Goal: Communication & Community: Participate in discussion

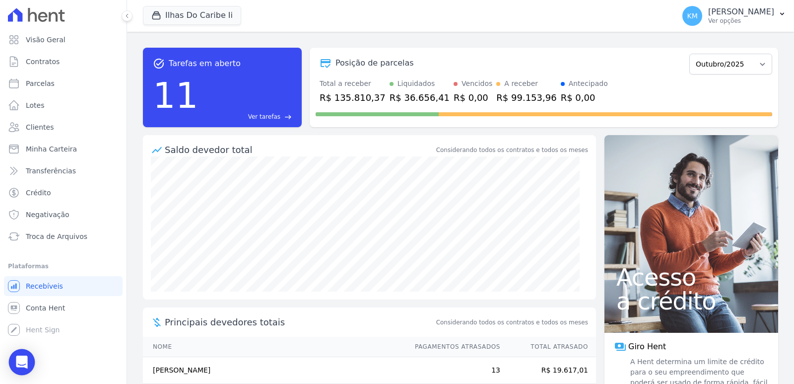
click at [25, 365] on icon "Open Intercom Messenger" at bounding box center [21, 361] width 11 height 13
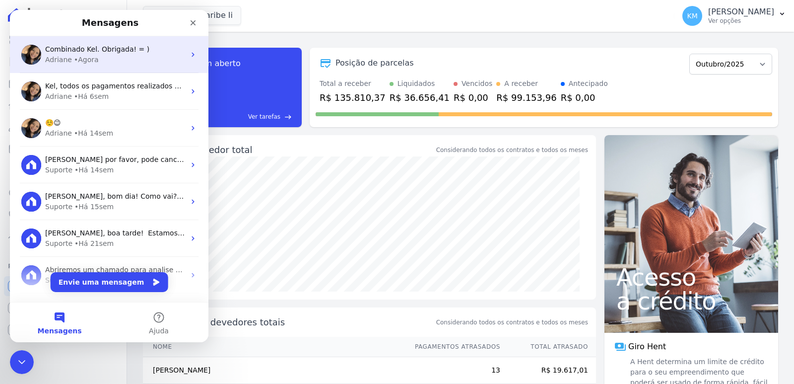
click at [85, 52] on span "Combinado Kel. Obrigada! = )" at bounding box center [97, 49] width 104 height 8
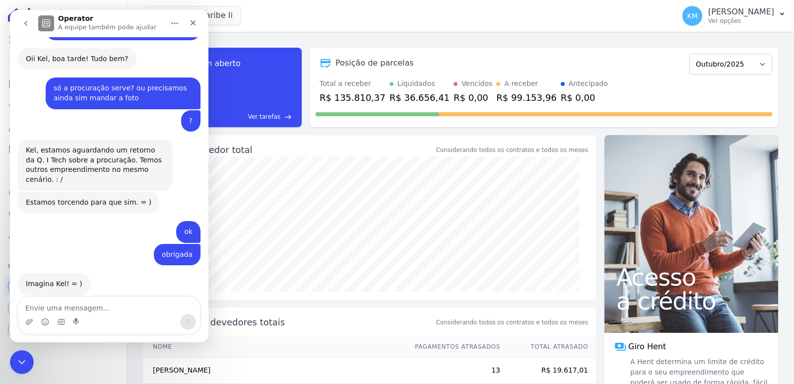
scroll to position [9574, 0]
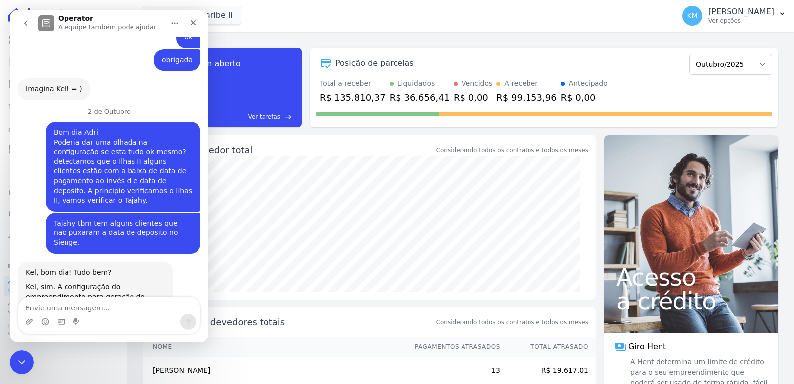
click at [59, 308] on textarea "Envie uma mensagem..." at bounding box center [109, 305] width 182 height 17
type textarea "Verifiquei aqui [PERSON_NAME], e realmente... esta um caos kk"
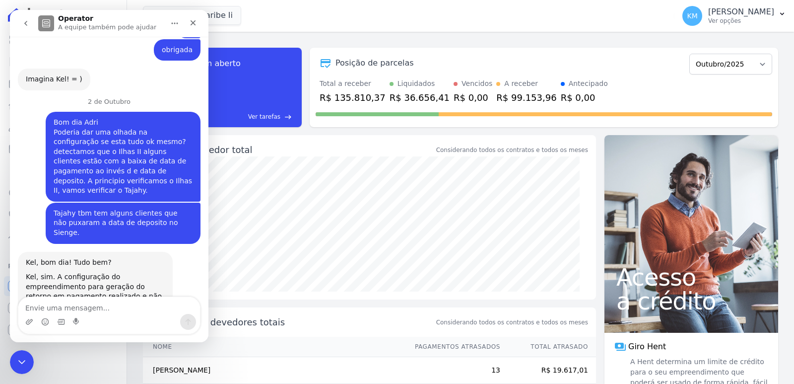
scroll to position [9613, 0]
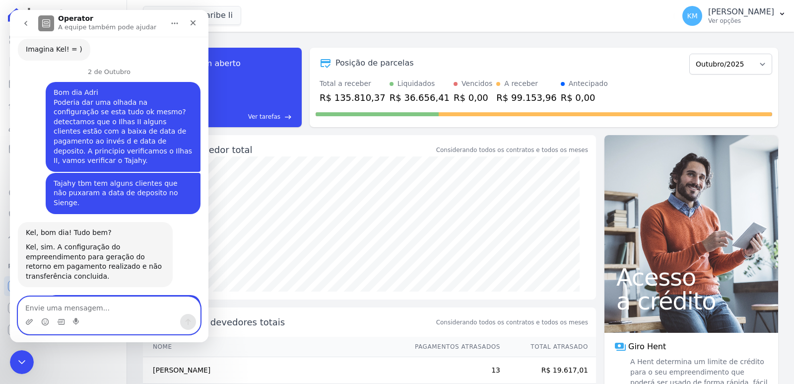
click at [72, 307] on textarea "Envie uma mensagem..." at bounding box center [109, 305] width 182 height 17
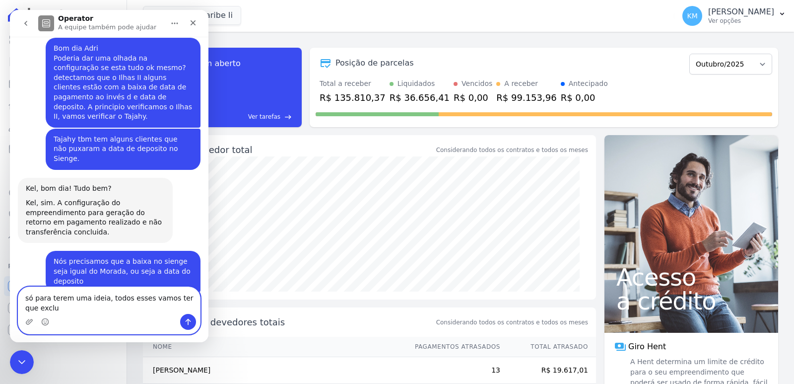
scroll to position [9668, 0]
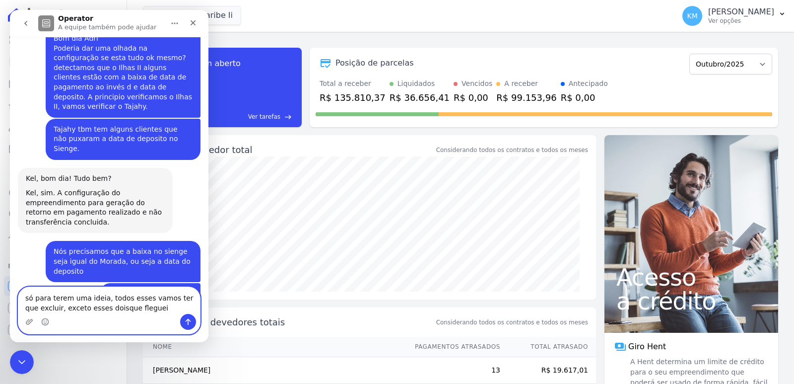
click at [100, 310] on textarea "só para terem uma ideia, todos esses vamos ter que excluir, exceto esses doisqu…" at bounding box center [109, 300] width 182 height 27
click at [101, 310] on textarea "só para terem uma ideia, todos esses vamos ter que excluir, exceto esses doisqu…" at bounding box center [109, 300] width 182 height 27
click at [141, 307] on textarea "só para terem uma ideia, todos esses vamos ter que excluir, exceto esses dois q…" at bounding box center [109, 300] width 182 height 27
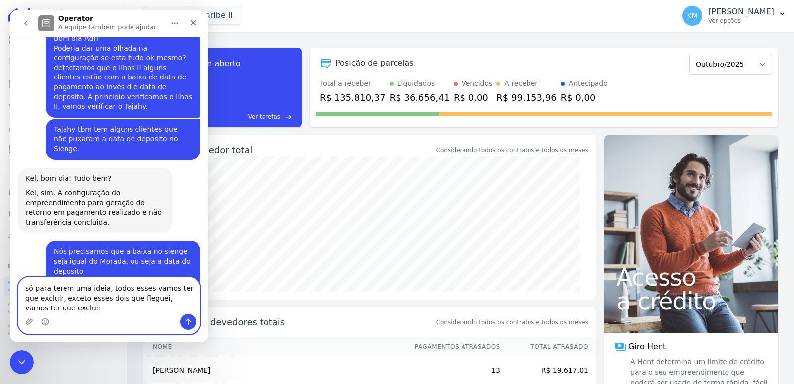
scroll to position [9677, 0]
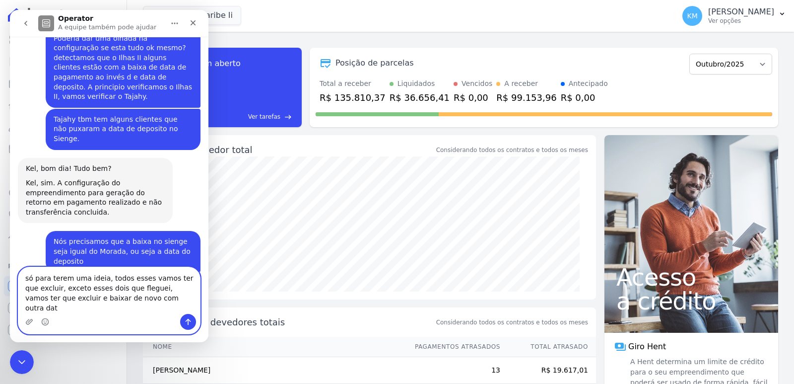
type textarea "só para terem uma ideia, todos esses vamos ter que excluir, exceto esses dois q…"
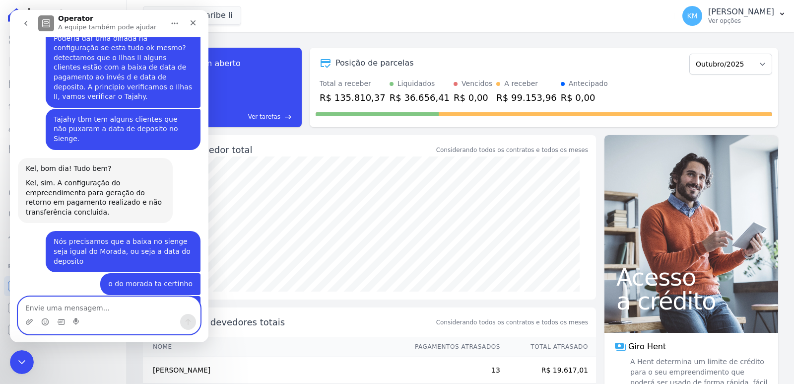
scroll to position [9710, 0]
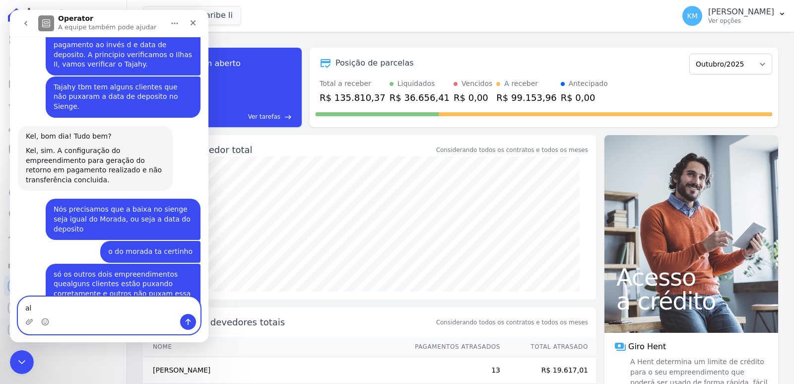
type textarea "a"
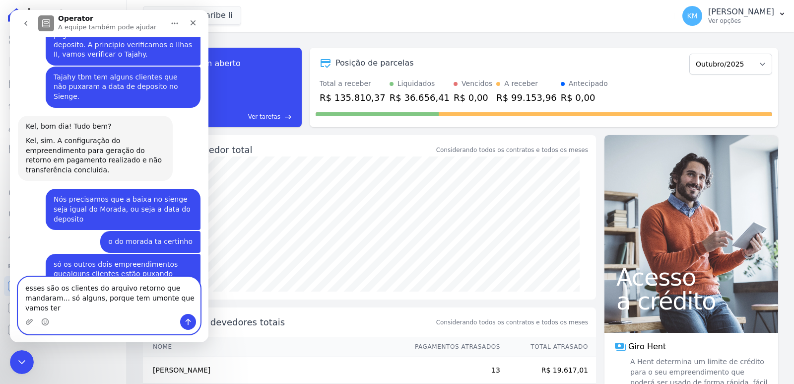
scroll to position [9730, 0]
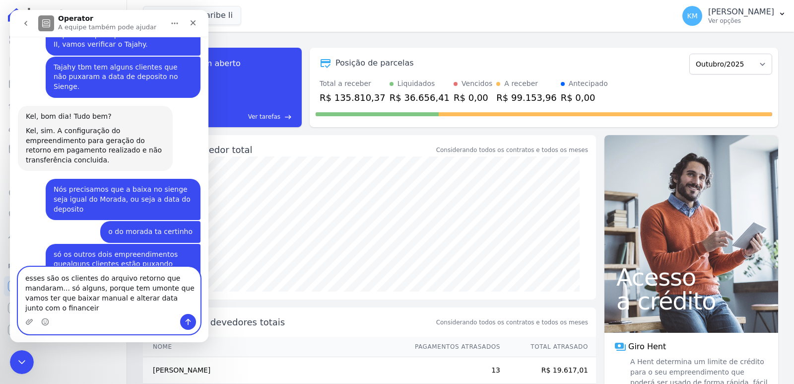
type textarea "esses são os clientes do arquivo retorno que mandaram... só alguns, porque tem …"
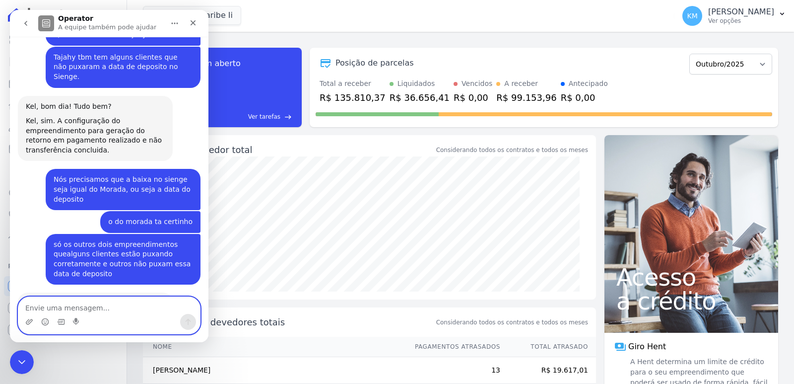
scroll to position [9761, 0]
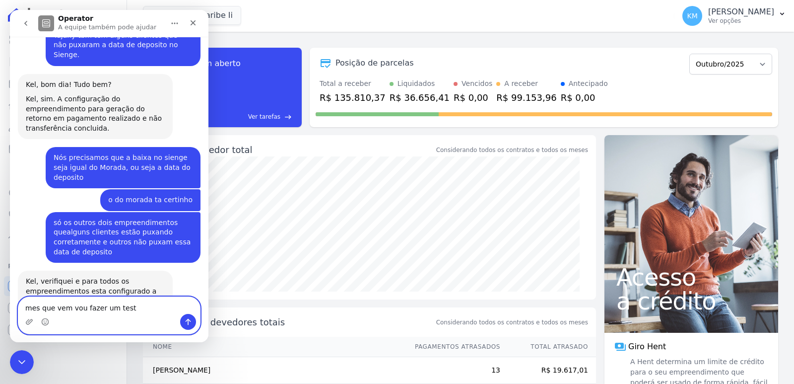
type textarea "mes que vem vou fazer um teste"
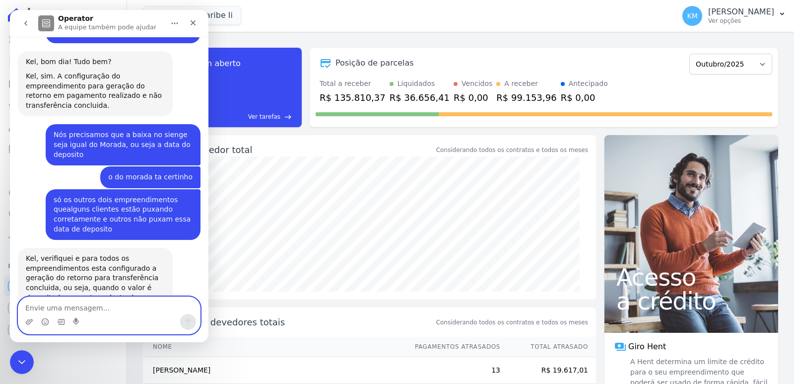
click at [70, 308] on textarea "Envie uma mensagem..." at bounding box center [109, 305] width 182 height 17
click at [68, 307] on textarea "Envie uma mensagem..." at bounding box center [109, 305] width 182 height 17
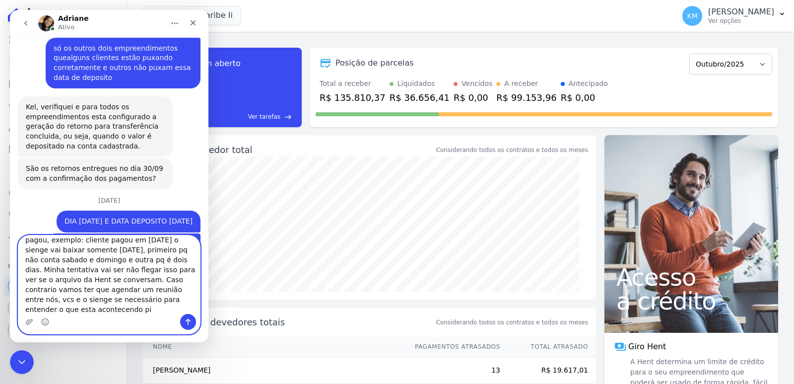
scroll to position [18, 0]
type textarea "ali aonde grifei em amarelo quando flegamos ele conta dois dias depois do dia q…"
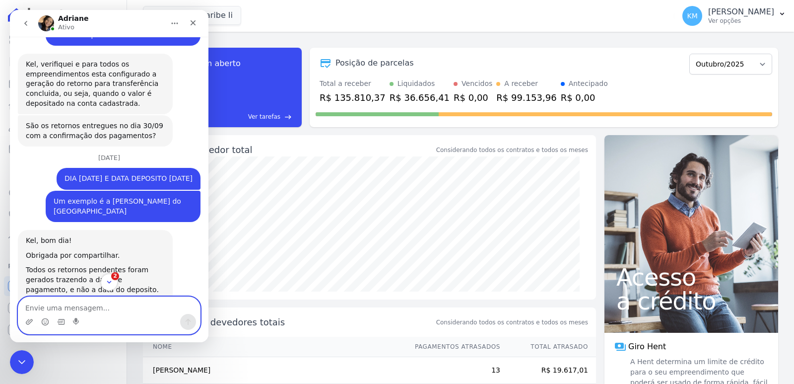
scroll to position [10033, 0]
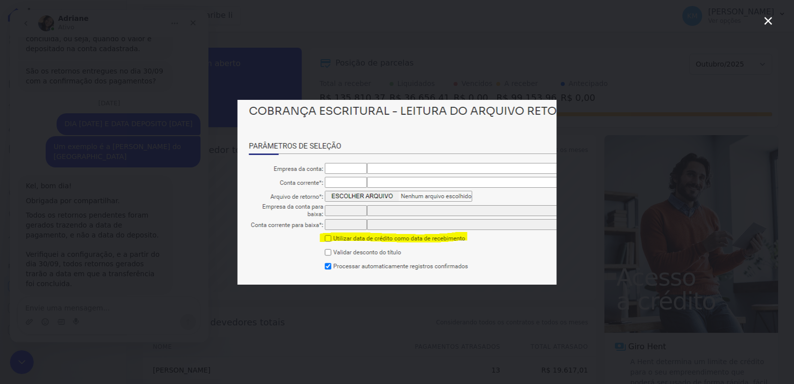
click at [766, 20] on icon "Fechar" at bounding box center [768, 21] width 12 height 12
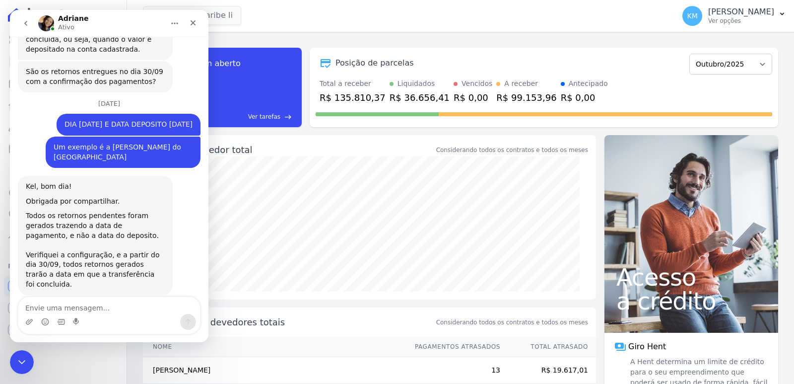
scroll to position [10033, 0]
